Goal: Information Seeking & Learning: Learn about a topic

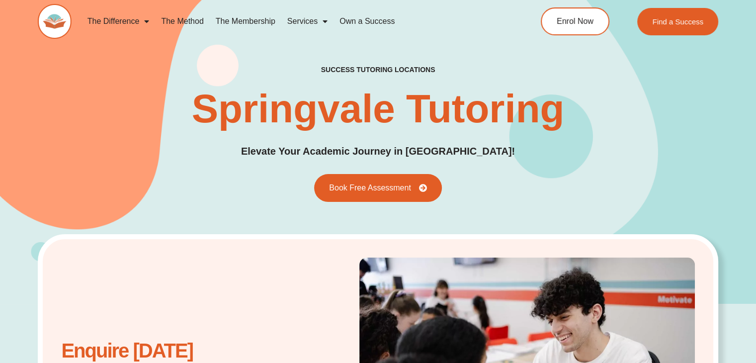
click at [249, 18] on link "The Membership" at bounding box center [246, 21] width 72 height 23
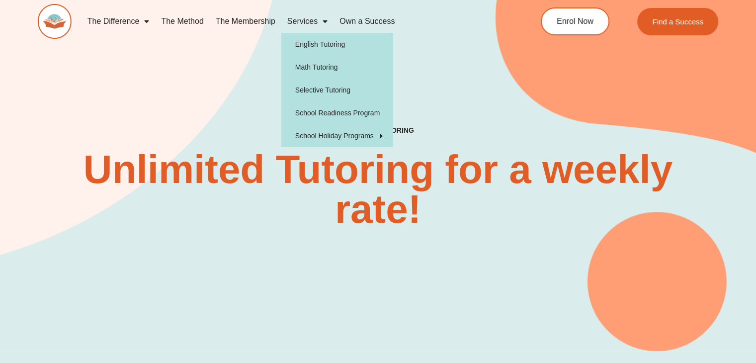
click at [314, 15] on link "Services" at bounding box center [307, 21] width 52 height 23
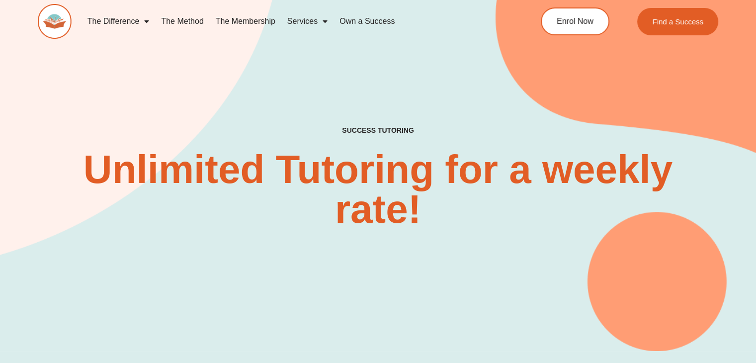
click at [307, 20] on link "Services" at bounding box center [307, 21] width 52 height 23
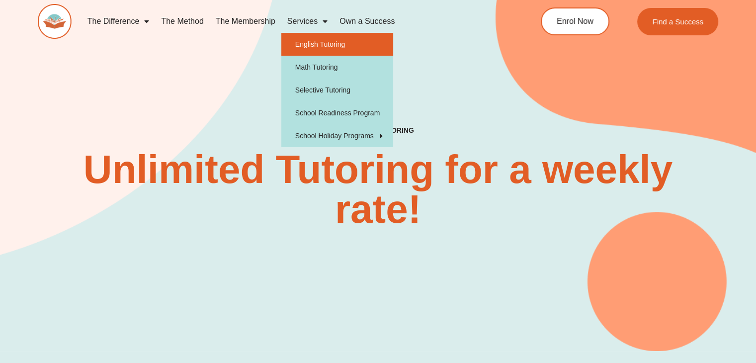
click at [319, 42] on link "English Tutoring" at bounding box center [337, 44] width 112 height 23
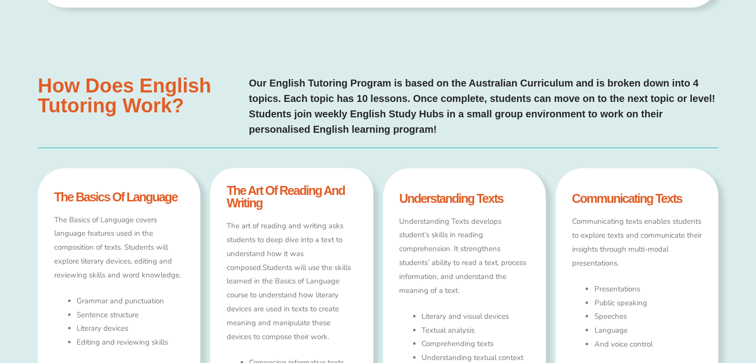
type input "*"
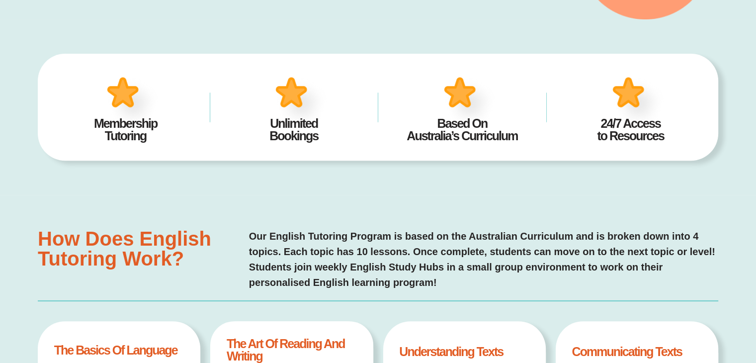
scroll to position [187, 0]
